Goal: Information Seeking & Learning: Learn about a topic

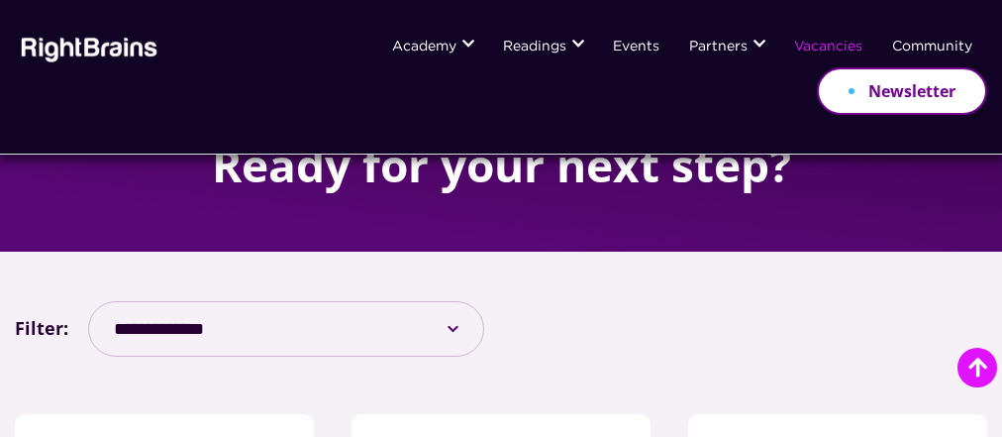
scroll to position [588, 0]
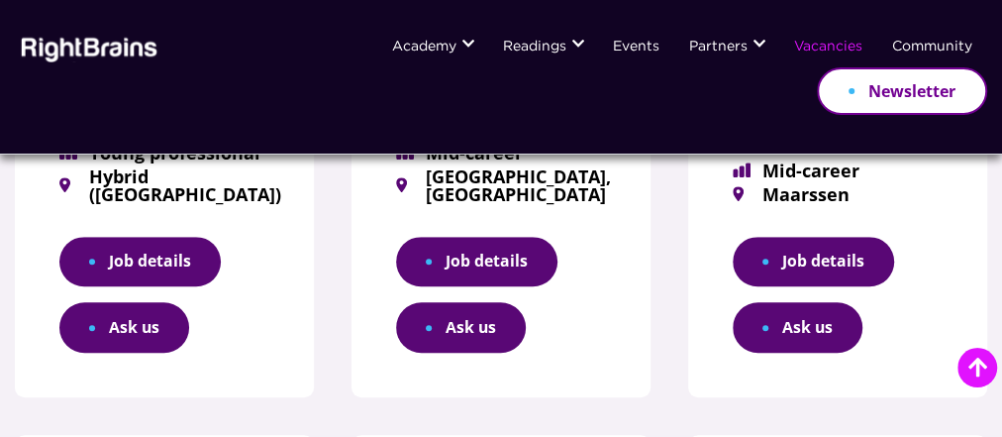
click at [809, 261] on link "Job details" at bounding box center [813, 262] width 161 height 51
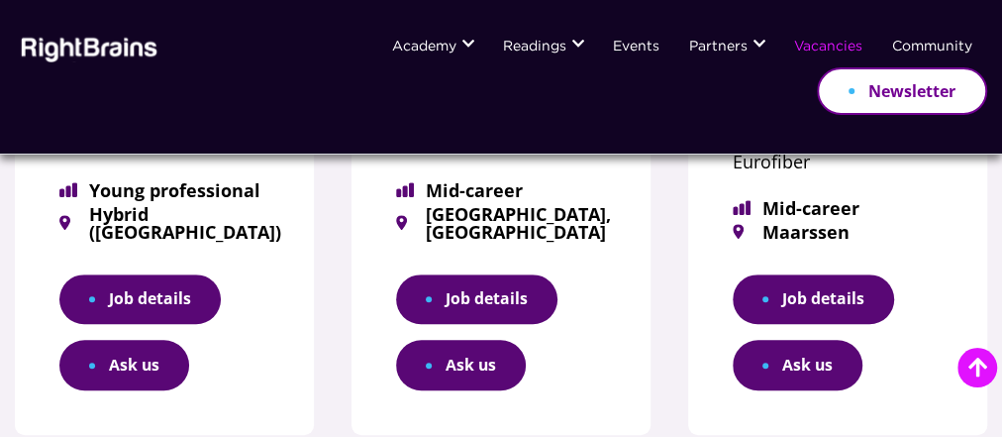
scroll to position [545, 0]
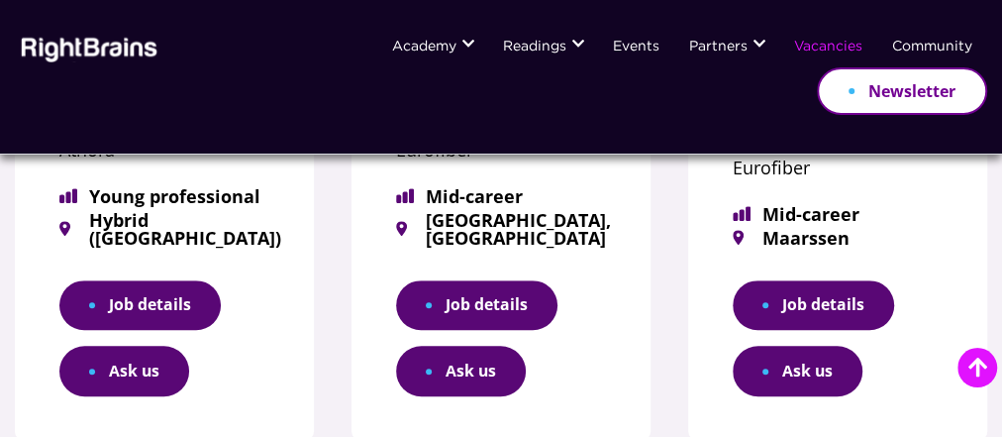
click at [769, 377] on div "How can RightBrains Support you in pursuing this vacancy?" at bounding box center [799, 338] width 347 height 108
click at [793, 362] on h2 "How can RightBrains Support you in pursuing this vacancy?" at bounding box center [799, 338] width 307 height 49
click at [835, 367] on div "How can RightBrains Support you in pursuing this vacancy?" at bounding box center [799, 338] width 347 height 108
click at [759, 365] on div "How can RightBrains Support you in pursuing this vacancy?" at bounding box center [799, 338] width 347 height 108
click at [834, 294] on div "How can RightBrains Support you in pursuing this vacancy?" at bounding box center [799, 338] width 347 height 108
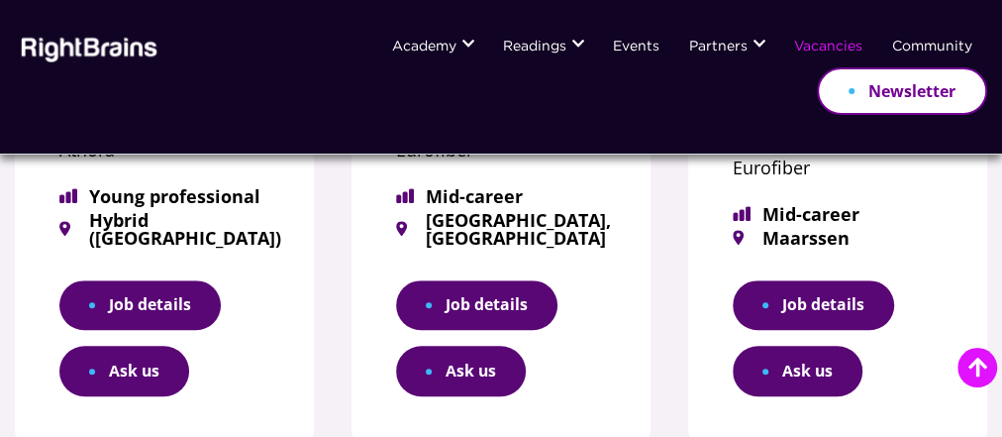
click at [957, 261] on div "Senior Account Manager Cloud Infra Eurofiber Mid-career [GEOGRAPHIC_DATA] Job d…" at bounding box center [837, 155] width 299 height 572
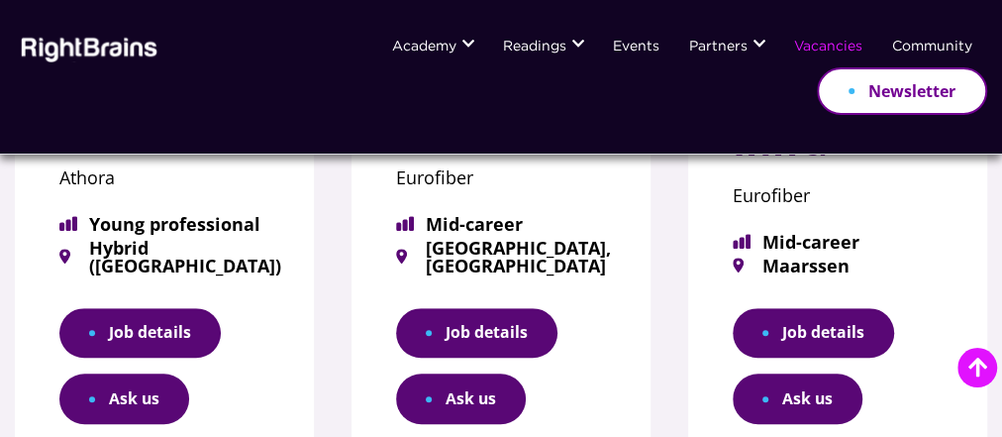
scroll to position [527, 0]
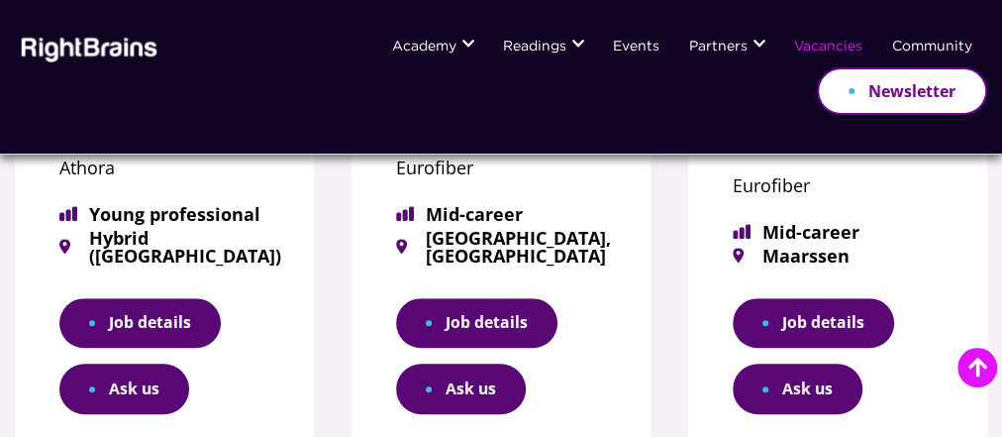
click at [747, 330] on h2 "How can RightBrains Support you in pursuing this vacancy?" at bounding box center [799, 338] width 307 height 49
drag, startPoint x: 782, startPoint y: 402, endPoint x: 891, endPoint y: 269, distance: 171.7
click at [891, 269] on div "Mid-career [GEOGRAPHIC_DATA] Job details Ask us" at bounding box center [838, 318] width 210 height 191
